Goal: Task Accomplishment & Management: Use online tool/utility

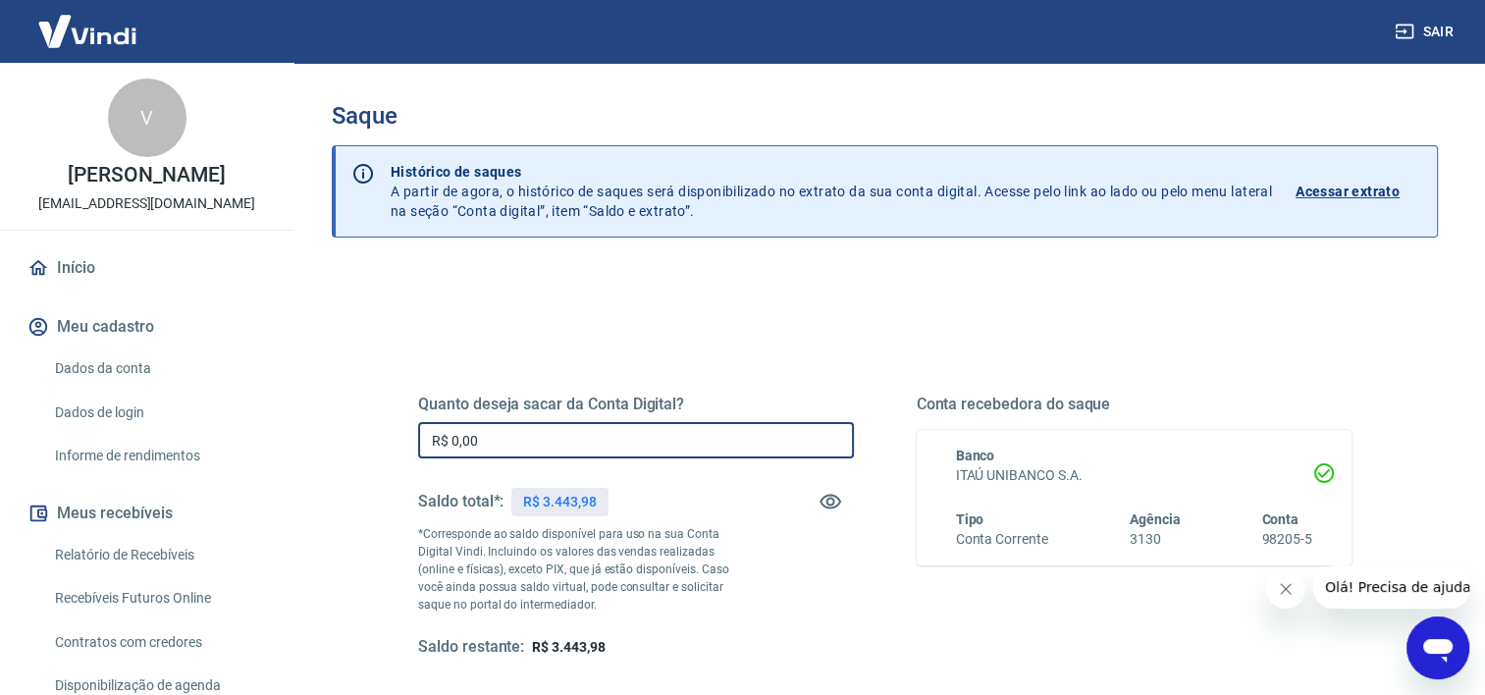
click at [499, 440] on input "R$ 0,00" at bounding box center [636, 440] width 436 height 36
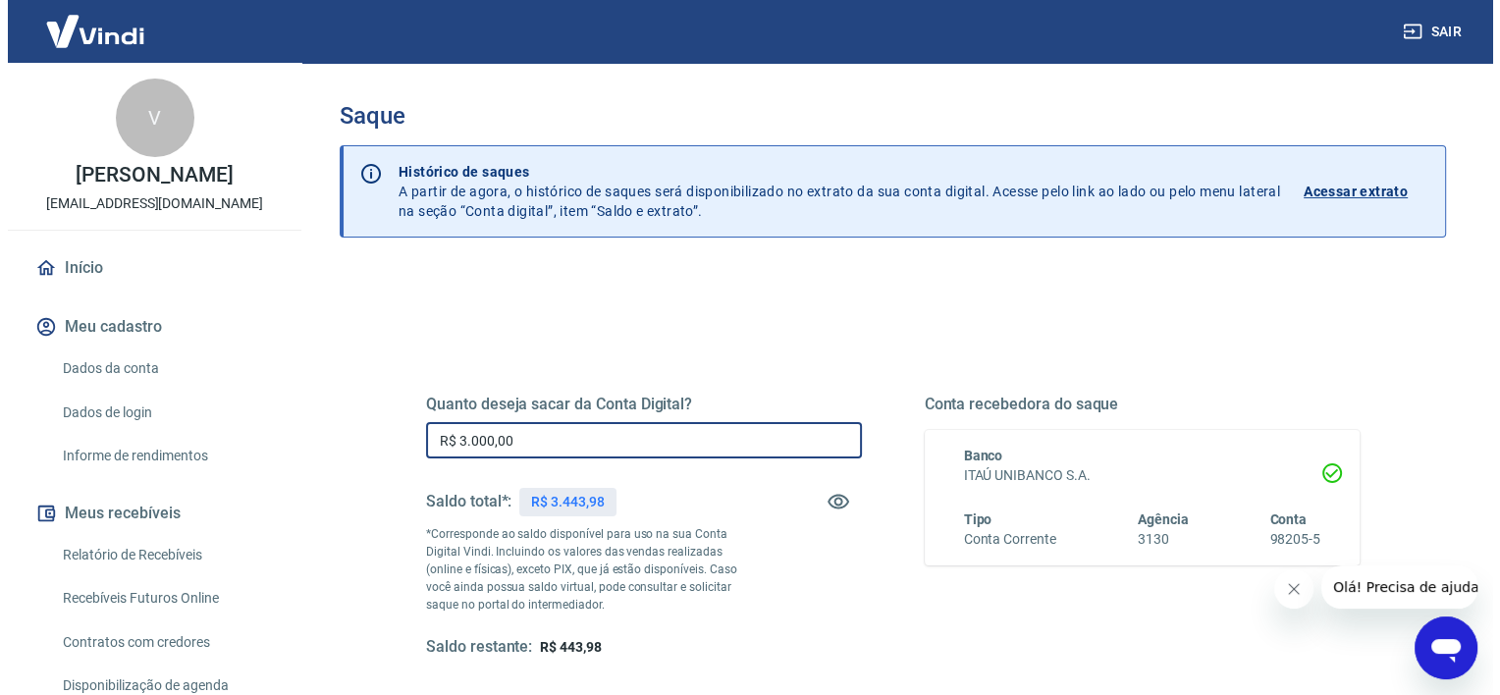
scroll to position [275, 0]
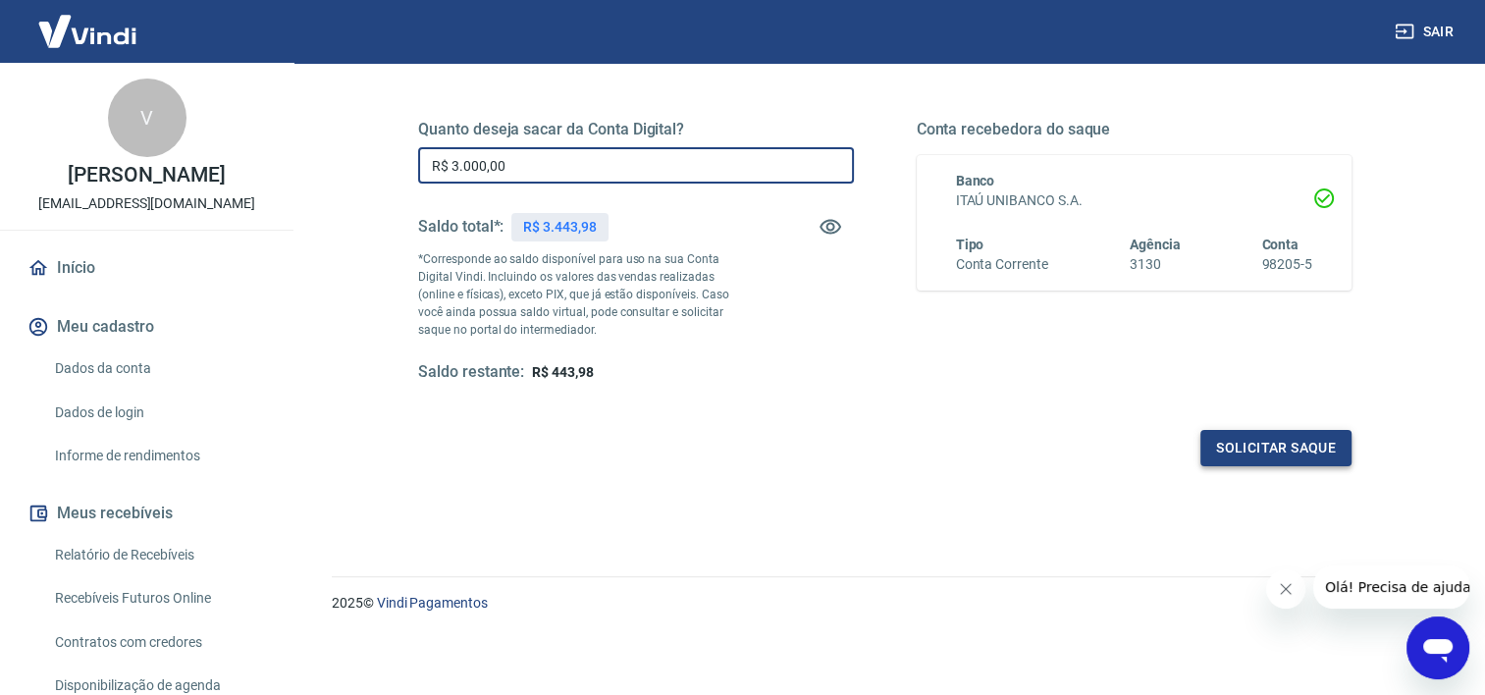
type input "R$ 3.000,00"
click at [1328, 444] on button "Solicitar saque" at bounding box center [1276, 448] width 151 height 36
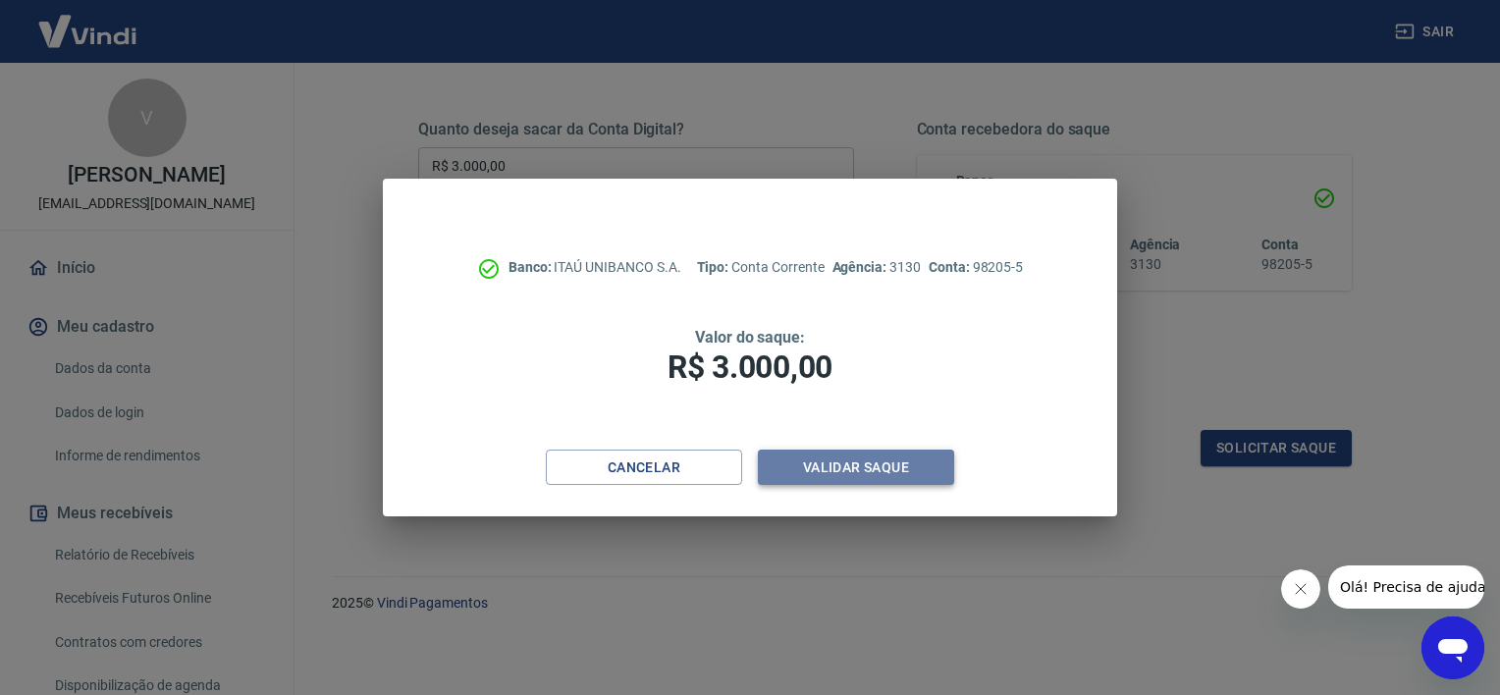
click at [812, 479] on button "Validar saque" at bounding box center [856, 468] width 196 height 36
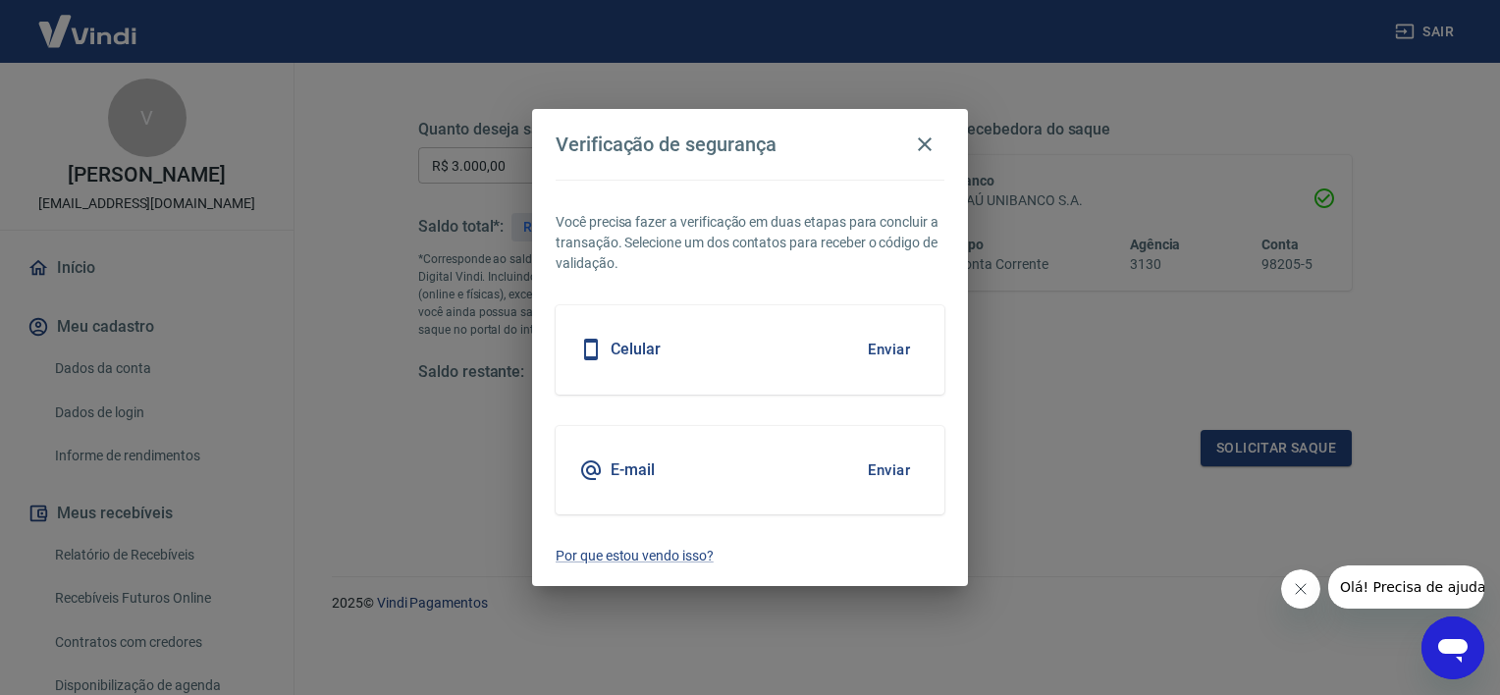
click at [877, 348] on button "Enviar" at bounding box center [889, 349] width 64 height 41
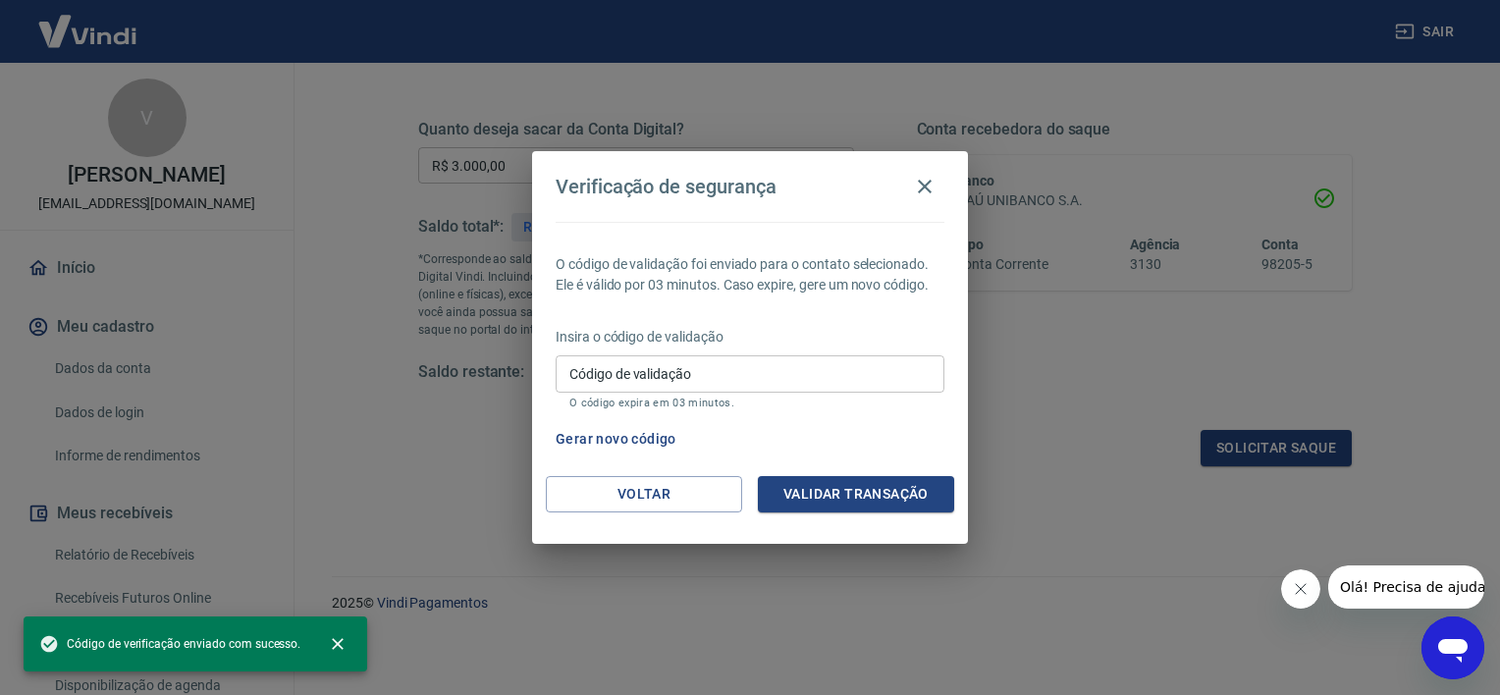
click at [836, 360] on input "Código de validação" at bounding box center [750, 373] width 389 height 36
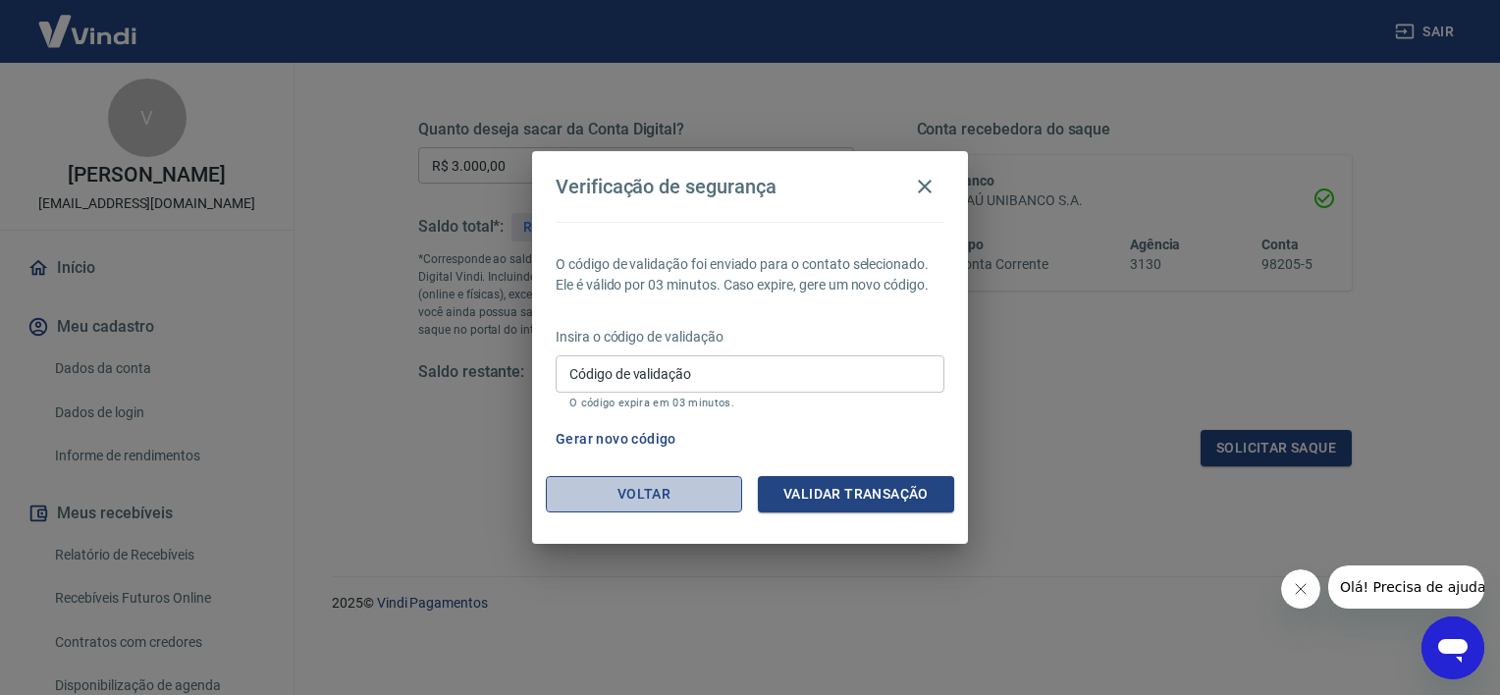
click at [653, 491] on button "Voltar" at bounding box center [644, 494] width 196 height 36
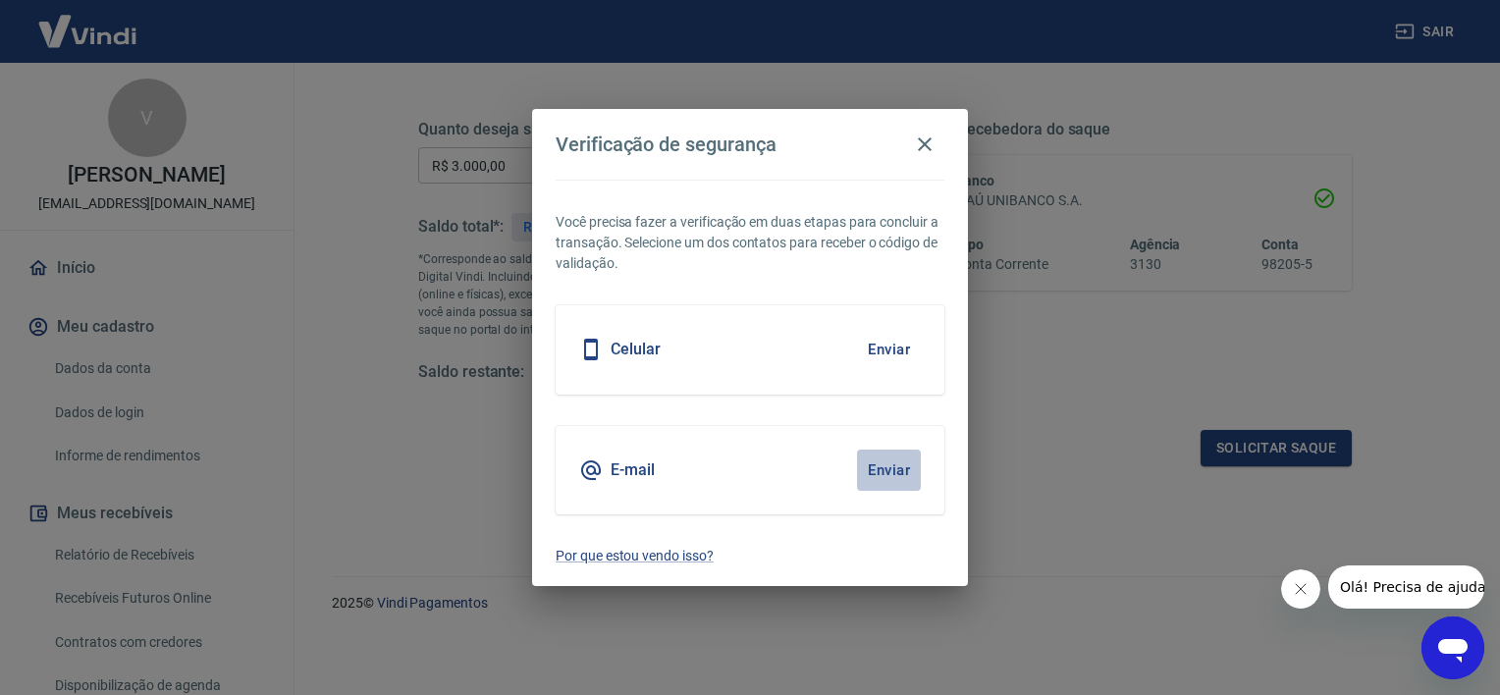
click at [887, 459] on button "Enviar" at bounding box center [889, 470] width 64 height 41
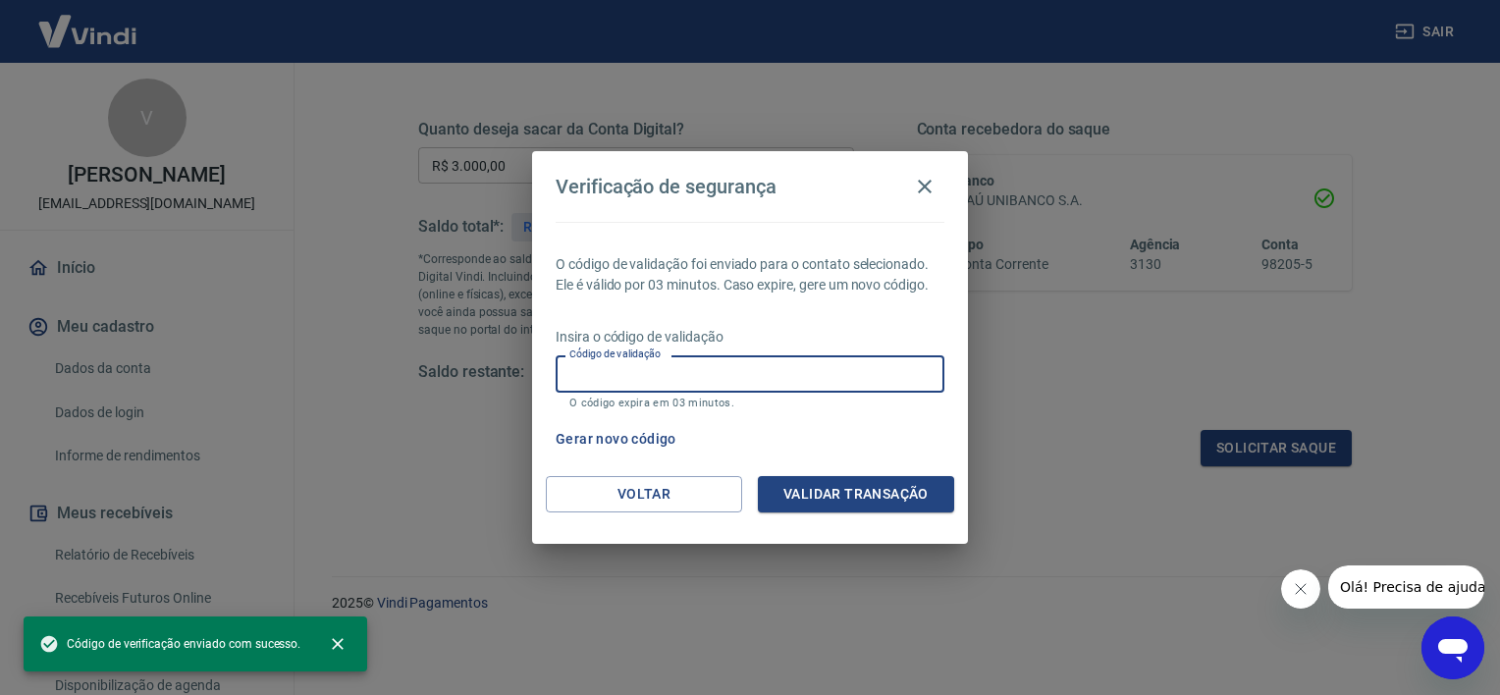
click at [773, 377] on input "Código de validação" at bounding box center [750, 373] width 389 height 36
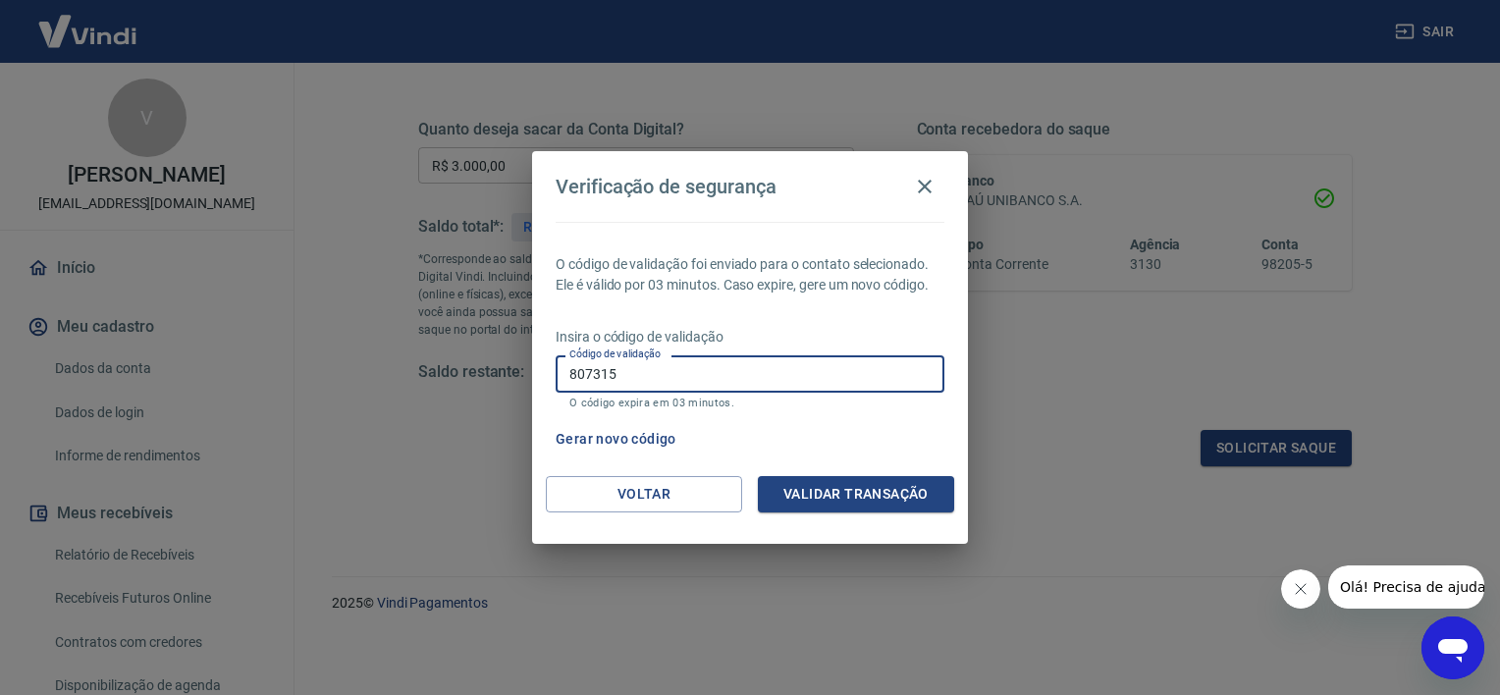
type input "807315"
click at [852, 483] on button "Validar transação" at bounding box center [856, 494] width 196 height 36
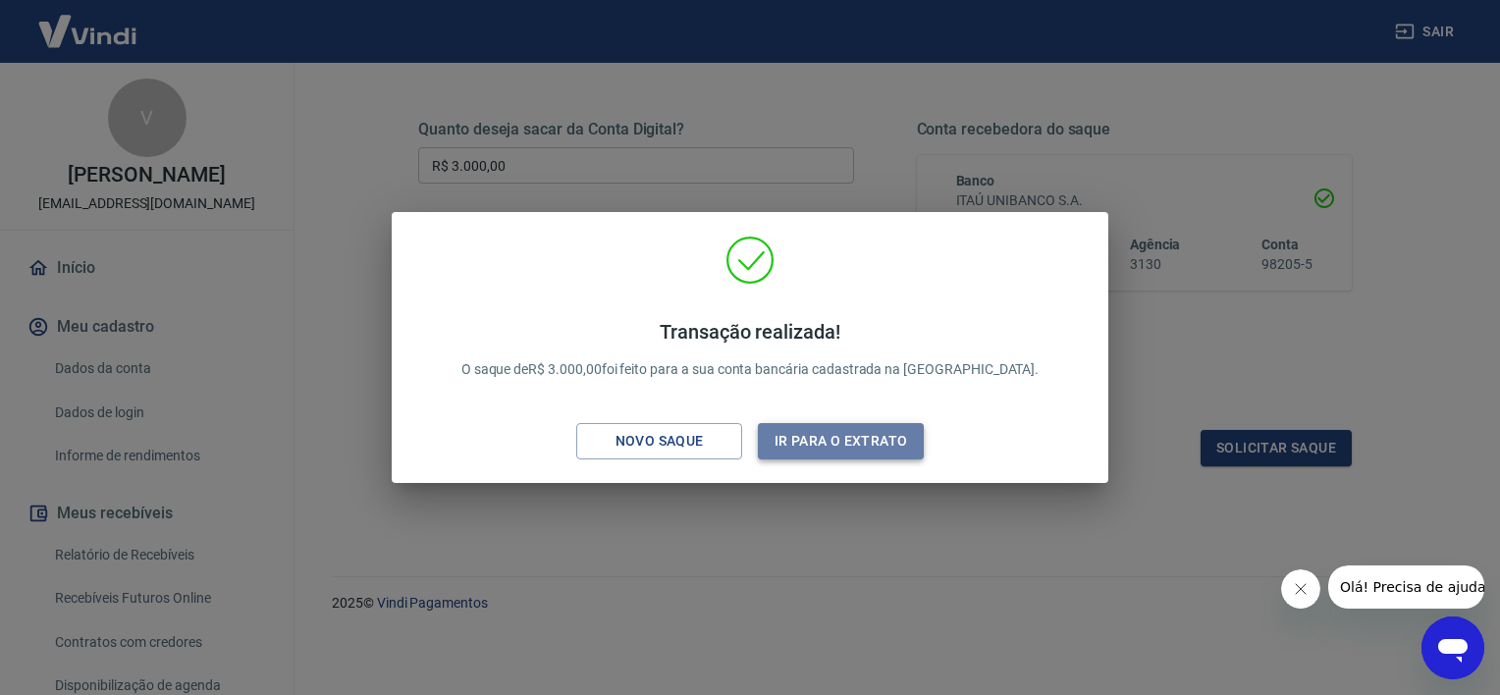
click at [874, 439] on button "Ir para o extrato" at bounding box center [841, 441] width 166 height 36
